Goal: Transaction & Acquisition: Book appointment/travel/reservation

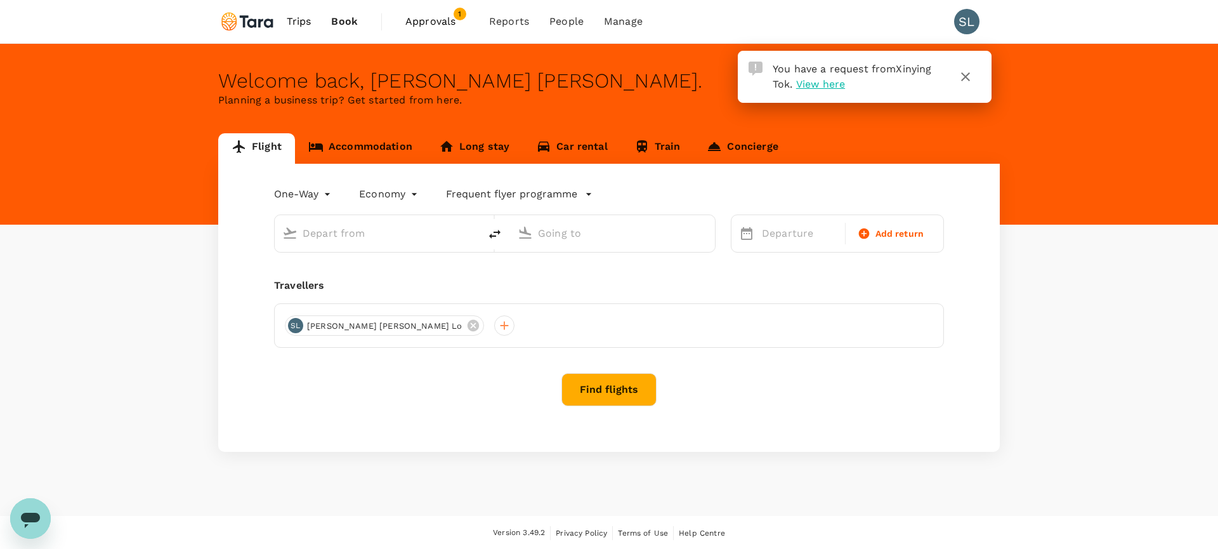
type input "roundtrip"
type input "Melbourne (MEL)"
type input "Singapore Changi (SIN)"
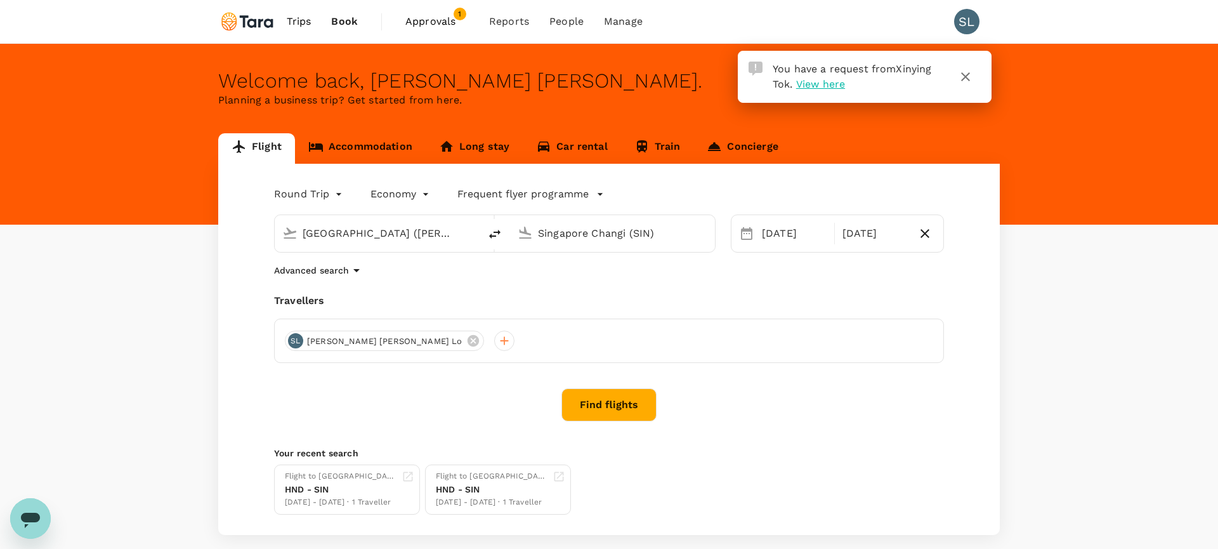
click at [368, 235] on input "Melbourne (MEL)" at bounding box center [377, 233] width 150 height 20
click at [393, 273] on div "Singapore Changi SIN" at bounding box center [387, 283] width 271 height 20
type input "Singapore Changi (SIN)"
click at [575, 220] on div "Singapore Changi (SIN)" at bounding box center [620, 230] width 174 height 25
click at [588, 263] on p "Beijing, China" at bounding box center [632, 258] width 254 height 13
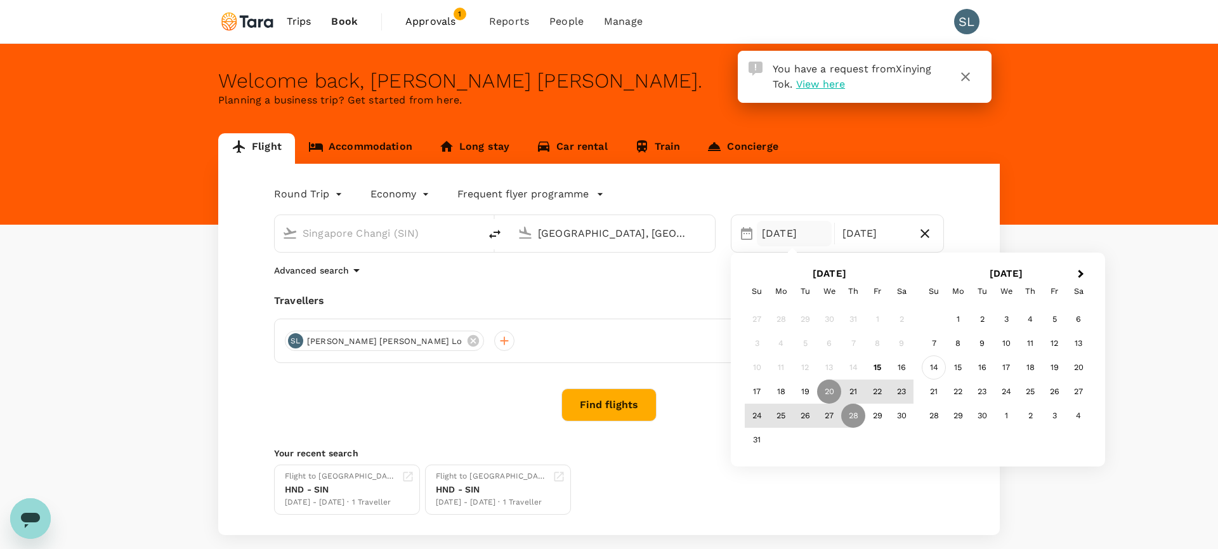
type input "Beijing, China (any)"
click at [940, 363] on div "14" at bounding box center [933, 367] width 24 height 24
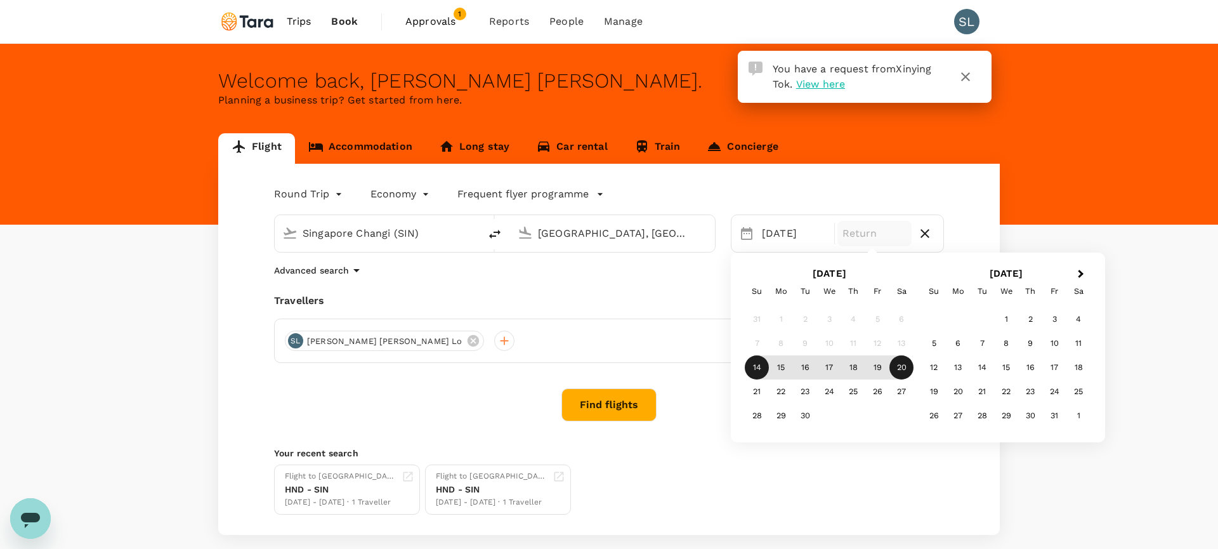
click at [903, 372] on div "20" at bounding box center [901, 367] width 24 height 24
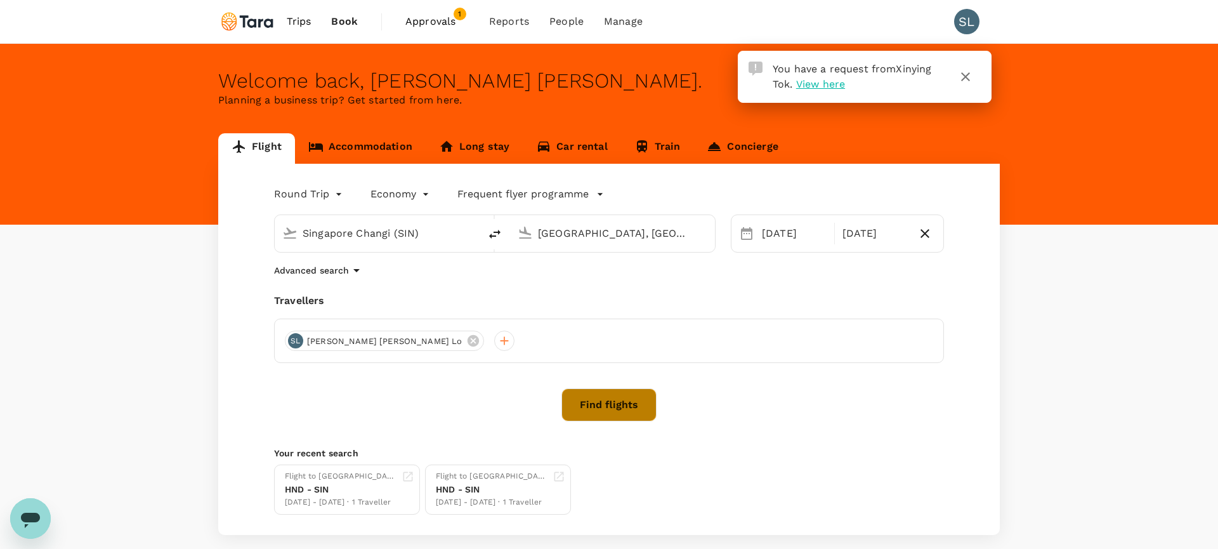
click at [604, 403] on button "Find flights" at bounding box center [608, 404] width 95 height 33
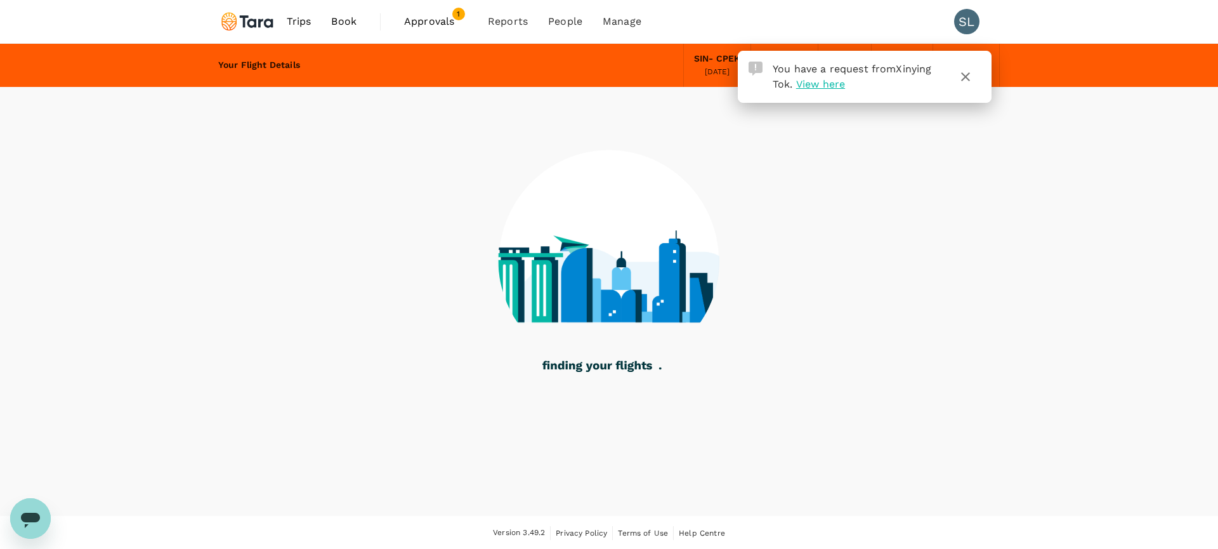
click at [971, 77] on icon "button" at bounding box center [965, 76] width 15 height 15
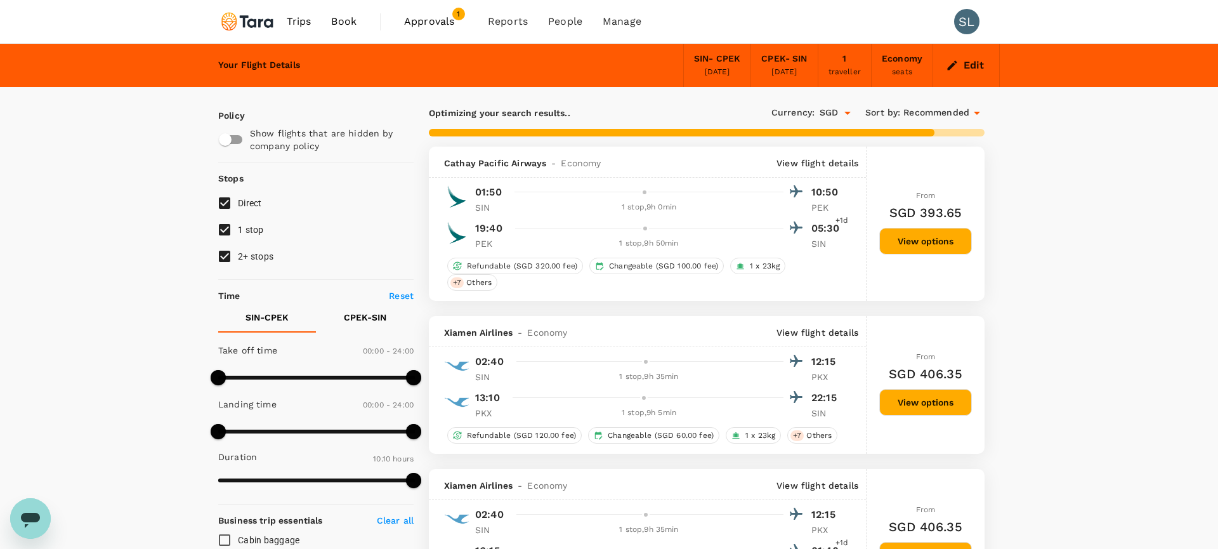
click at [225, 235] on input "1 stop" at bounding box center [224, 229] width 27 height 27
checkbox input "false"
click at [225, 256] on input "2+ stops" at bounding box center [224, 256] width 27 height 27
checkbox input "false"
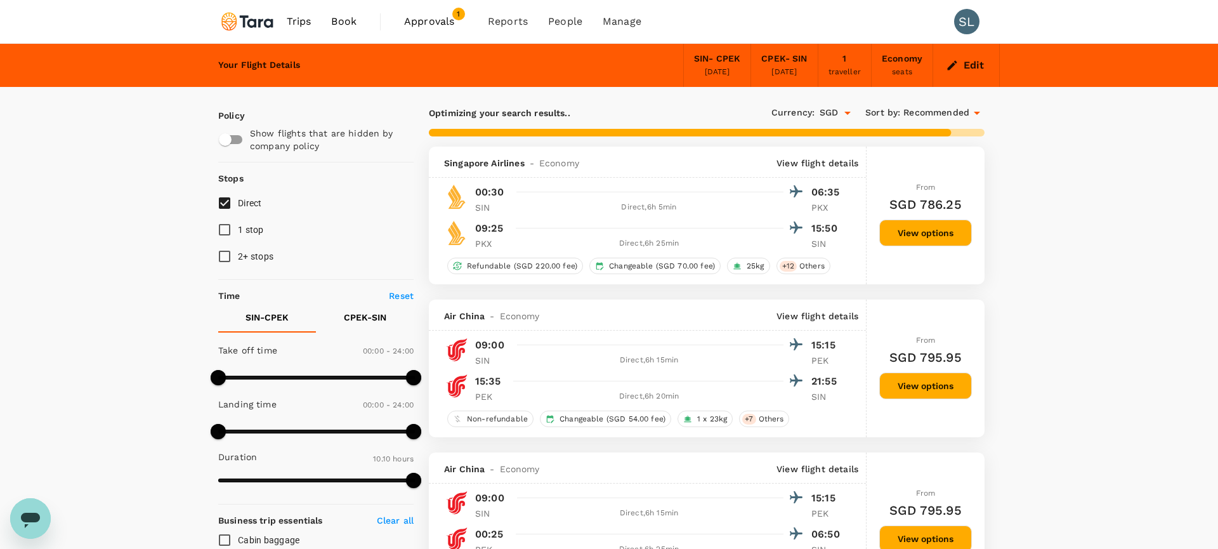
type input "785"
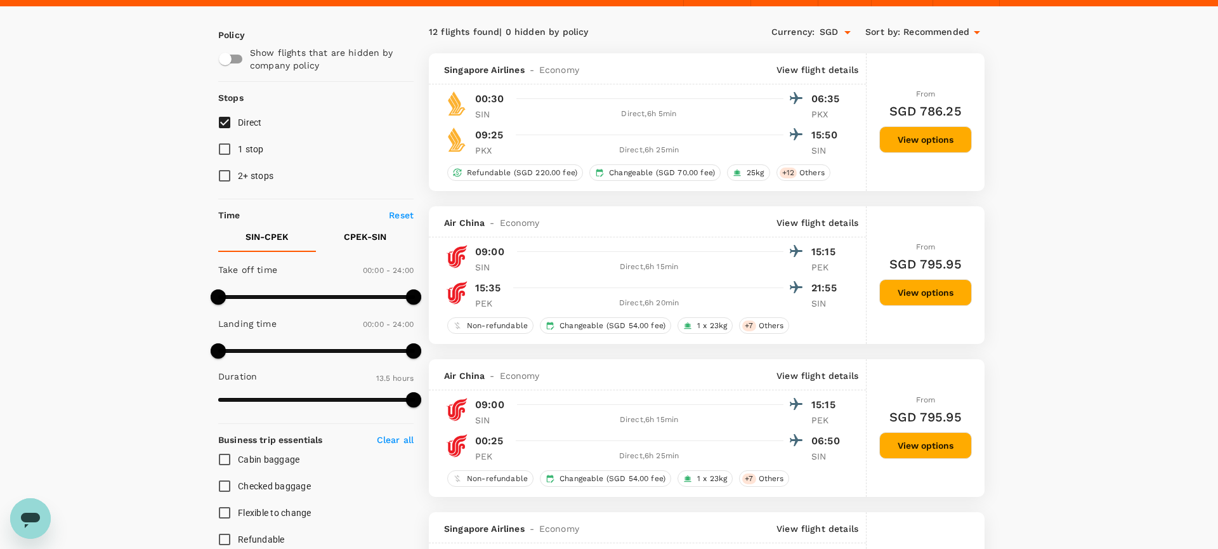
scroll to position [81, 0]
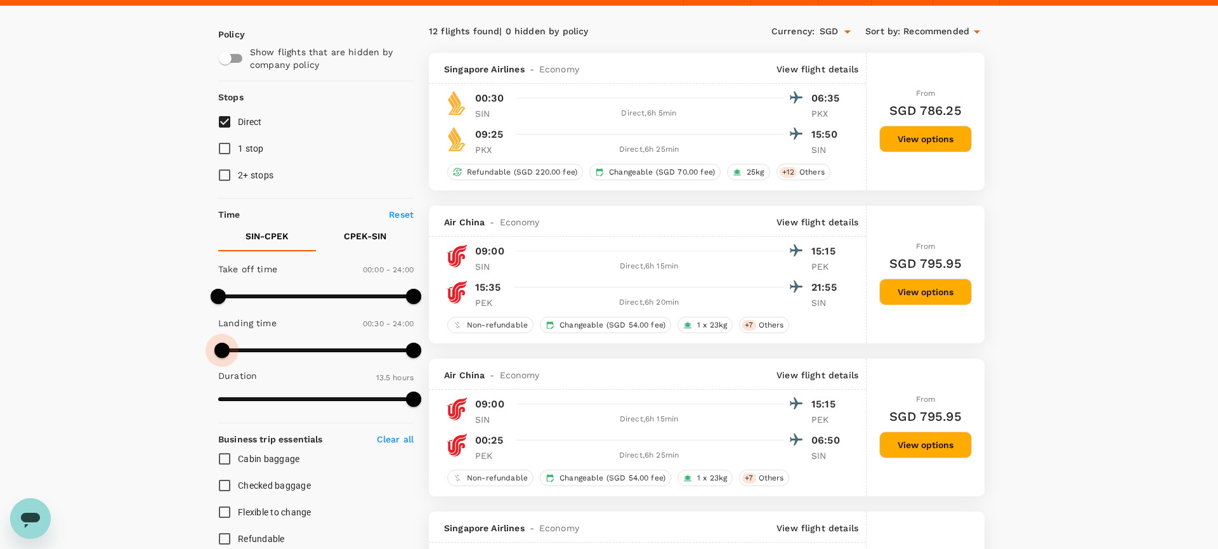
type input "0"
drag, startPoint x: 224, startPoint y: 351, endPoint x: 206, endPoint y: 354, distance: 17.9
click at [211, 354] on span at bounding box center [218, 349] width 15 height 15
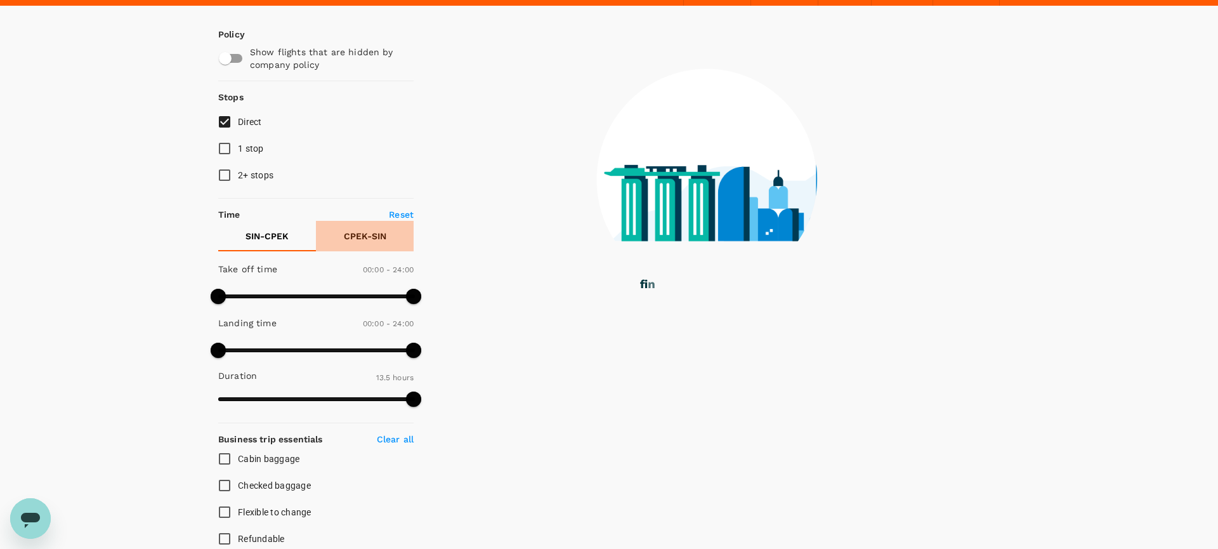
drag, startPoint x: 354, startPoint y: 233, endPoint x: 334, endPoint y: 259, distance: 33.0
click at [354, 233] on p "CPEK - SIN" at bounding box center [365, 236] width 42 height 13
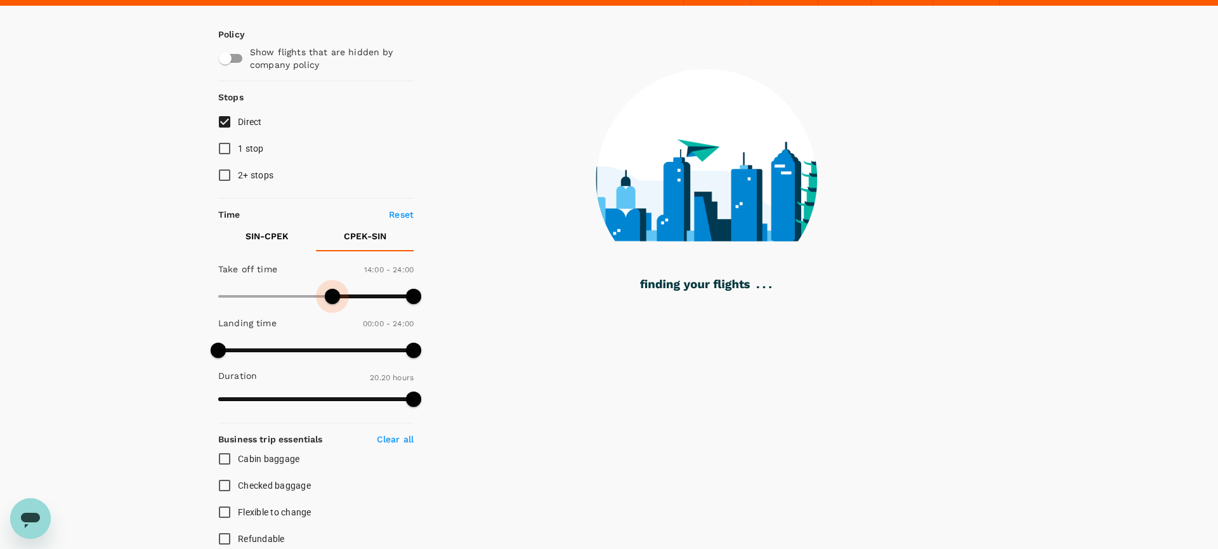
type input "900"
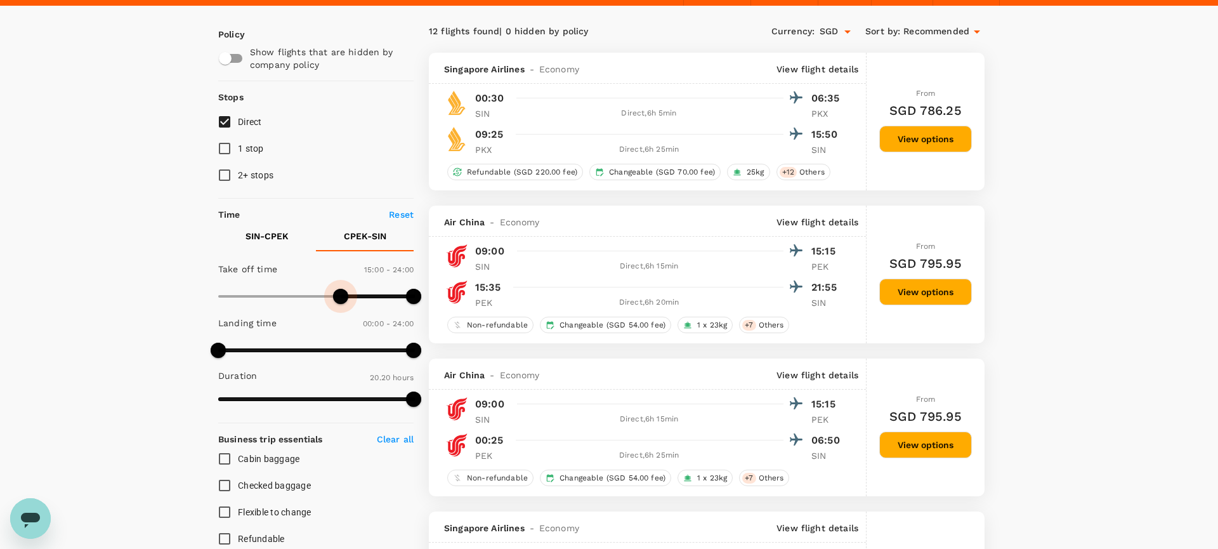
drag, startPoint x: 215, startPoint y: 293, endPoint x: 339, endPoint y: 292, distance: 124.3
click at [339, 292] on span at bounding box center [340, 296] width 15 height 15
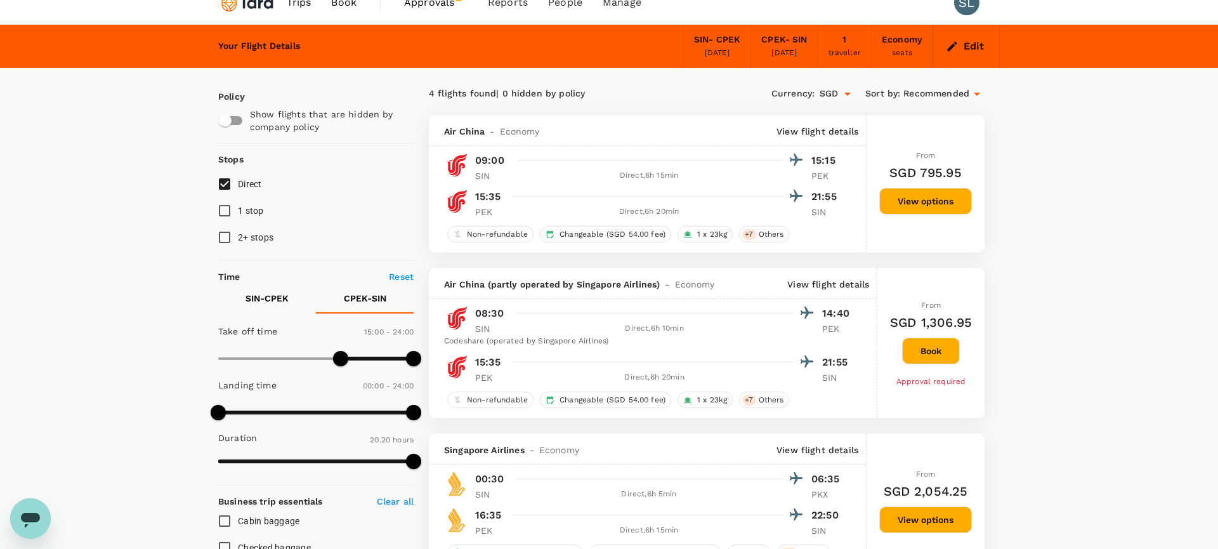
scroll to position [0, 0]
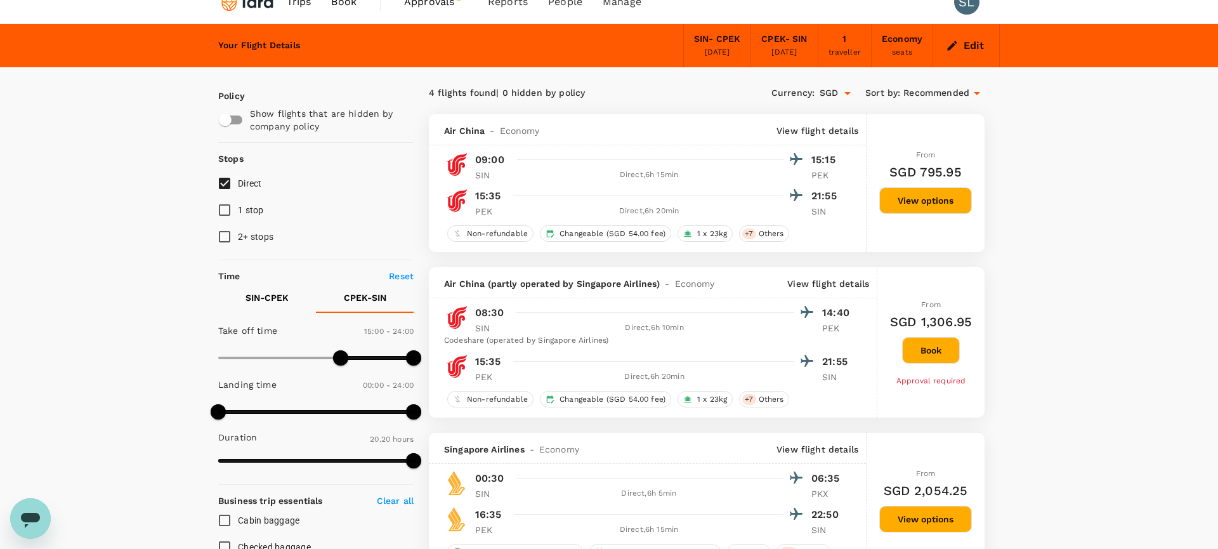
scroll to position [13, 0]
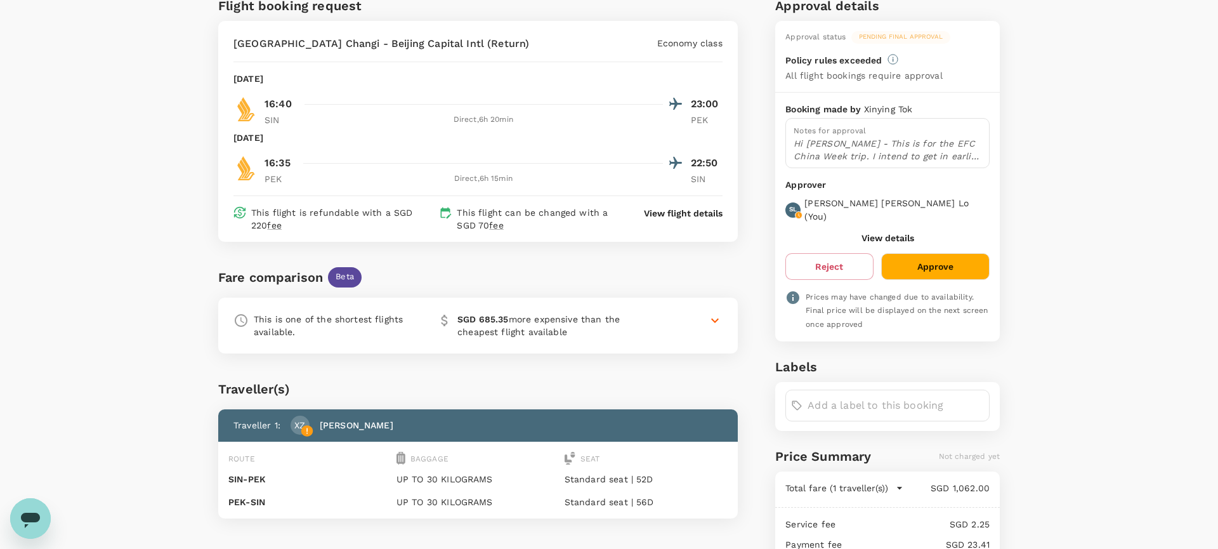
scroll to position [91, 0]
